Goal: Transaction & Acquisition: Book appointment/travel/reservation

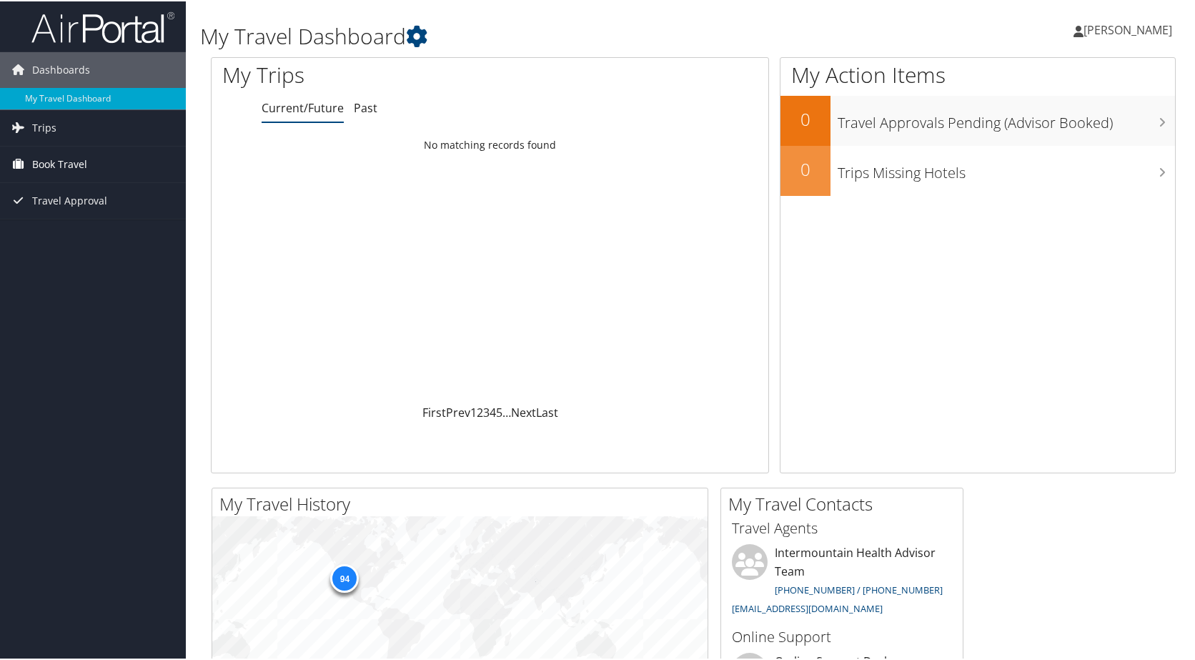
click at [82, 162] on span "Book Travel" at bounding box center [59, 163] width 55 height 36
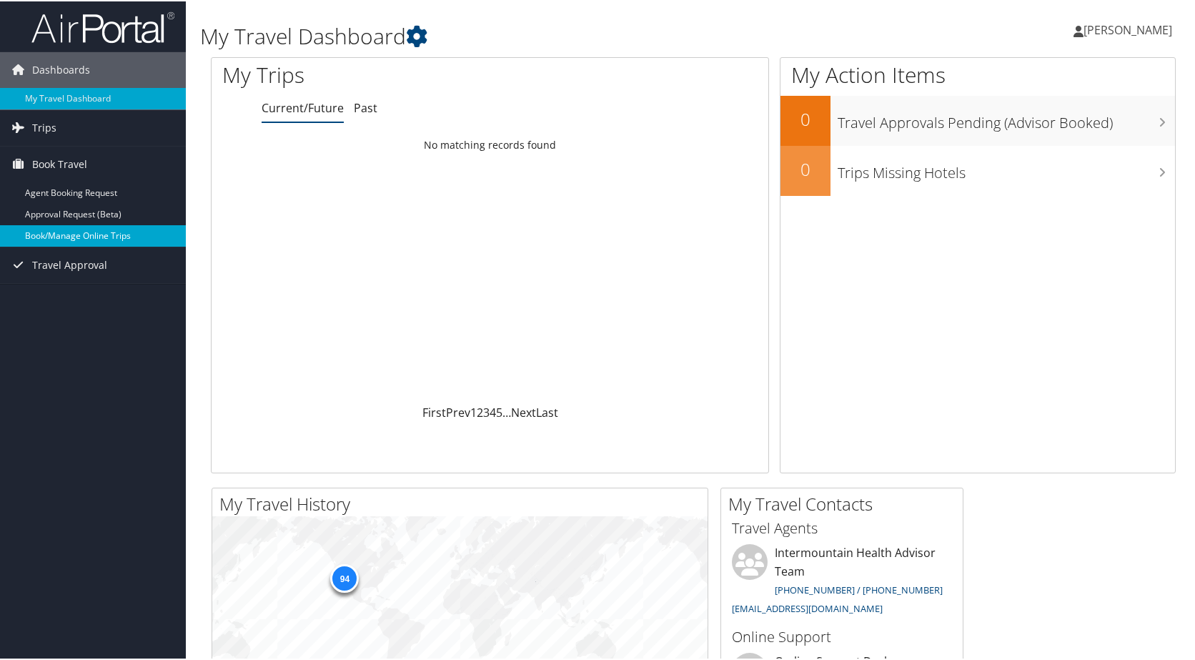
click at [103, 231] on link "Book/Manage Online Trips" at bounding box center [93, 234] width 186 height 21
